Goal: Task Accomplishment & Management: Use online tool/utility

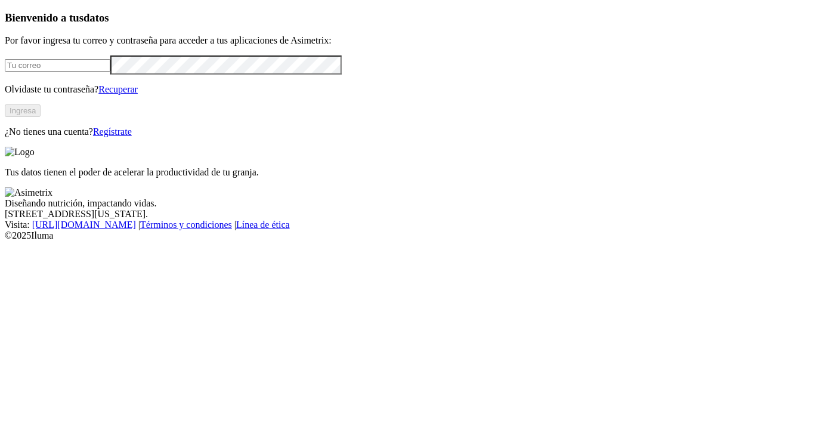
click at [110, 72] on input "email" at bounding box center [58, 65] width 106 height 13
type input "[EMAIL_ADDRESS][DOMAIN_NAME]"
click input "submit" at bounding box center [0, 0] width 0 height 0
